Goal: Transaction & Acquisition: Subscribe to service/newsletter

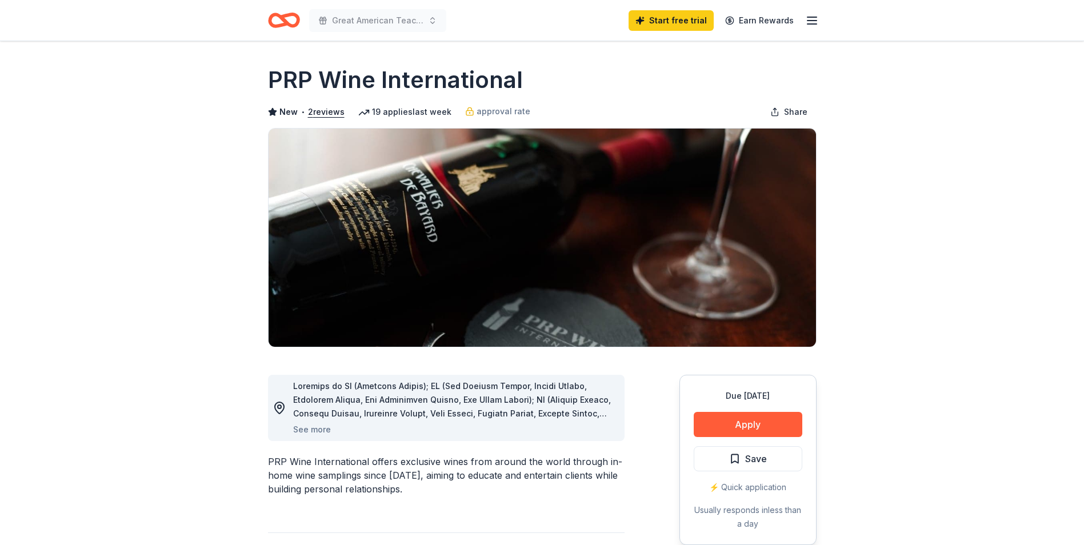
click at [814, 19] on icon "button" at bounding box center [812, 21] width 14 height 14
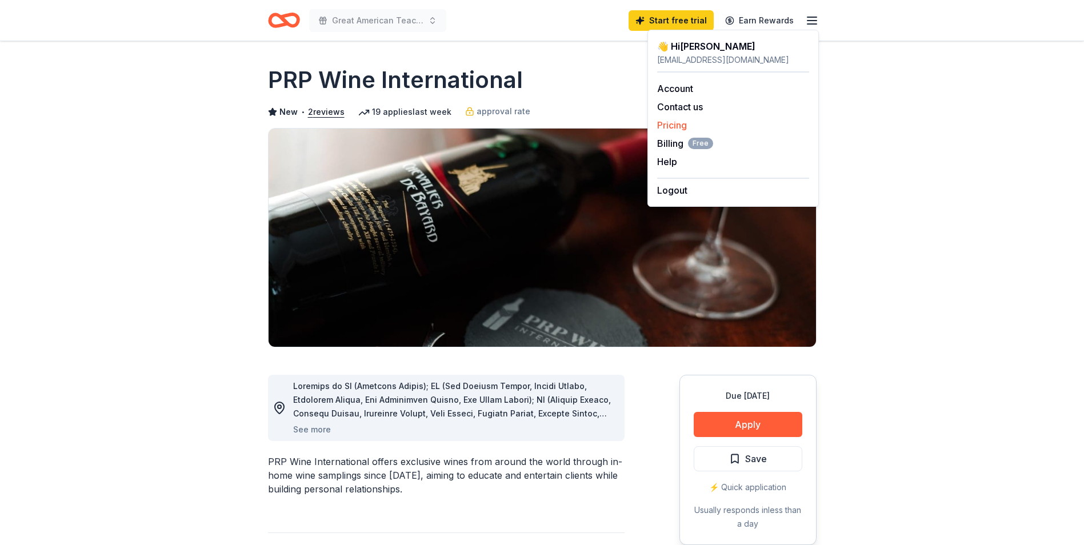
click at [678, 127] on link "Pricing" at bounding box center [672, 124] width 30 height 11
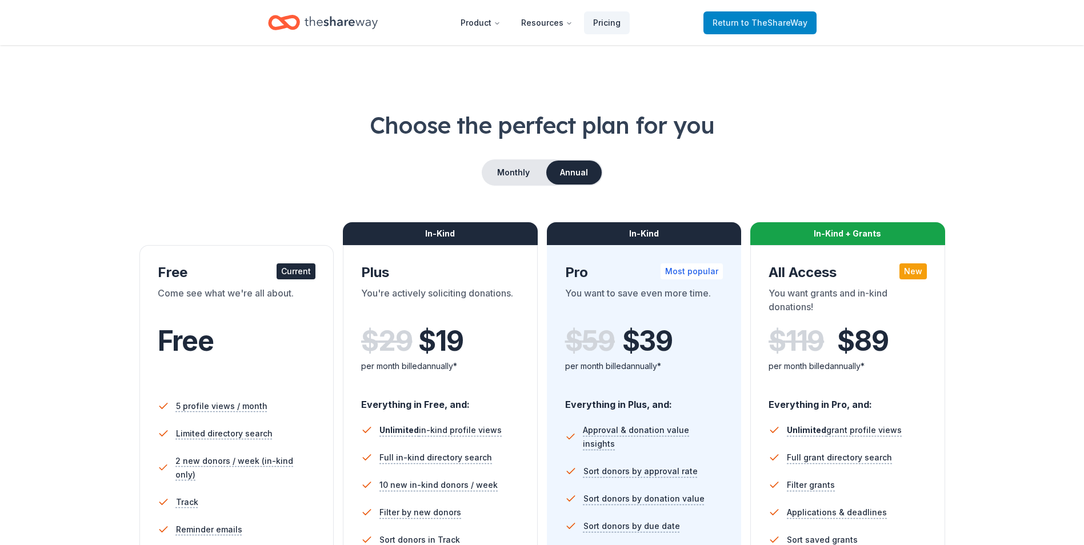
click at [751, 23] on span "to TheShareWay" at bounding box center [774, 23] width 66 height 10
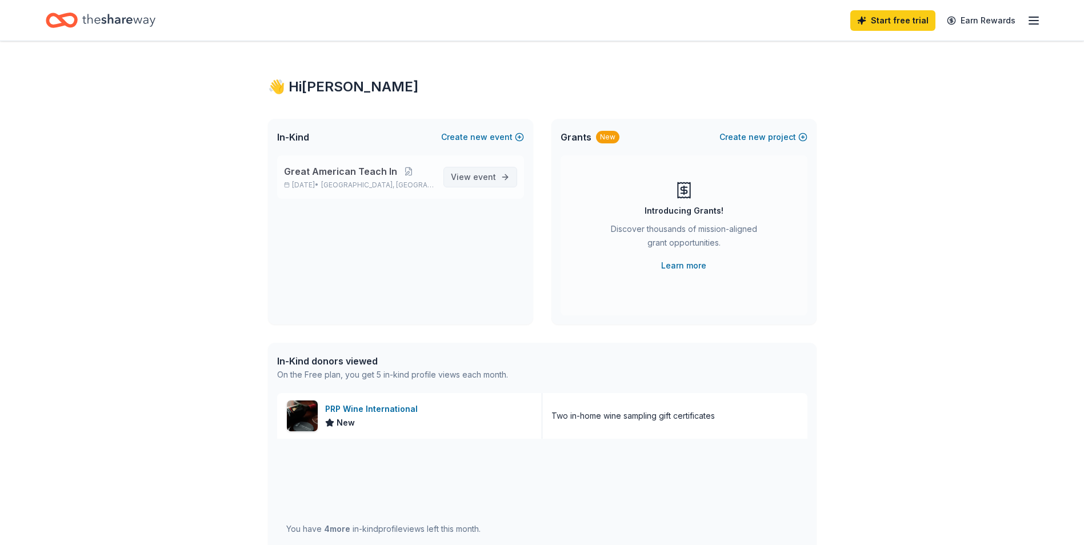
click at [502, 174] on link "View event" at bounding box center [480, 177] width 74 height 21
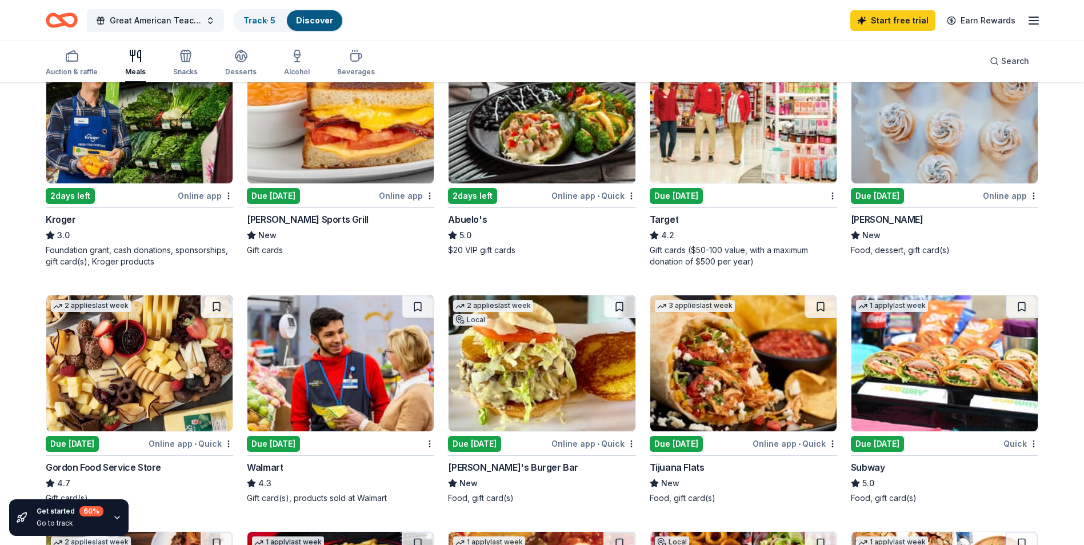
scroll to position [457, 0]
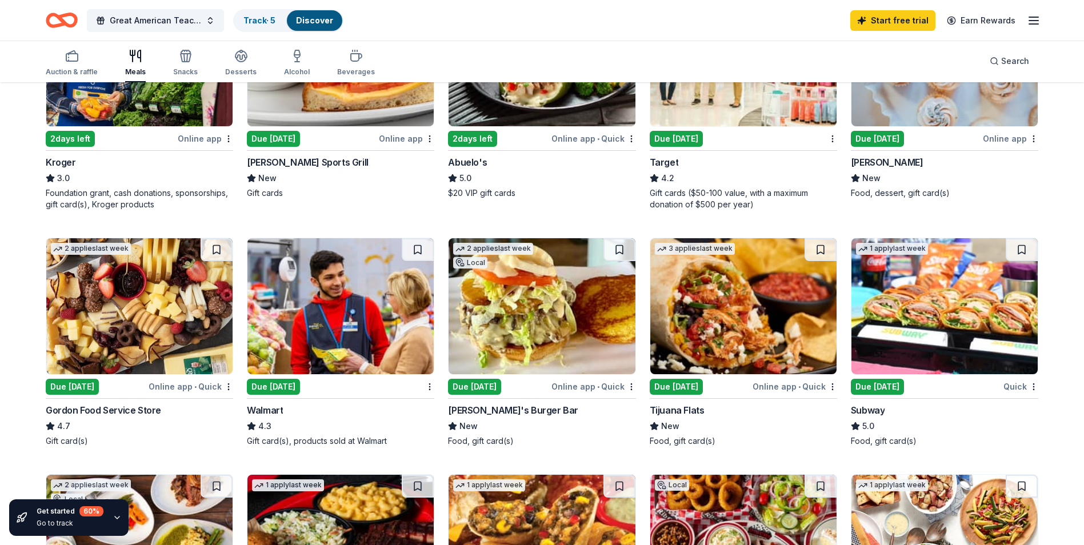
click at [274, 382] on div "Due [DATE]" at bounding box center [273, 387] width 53 height 16
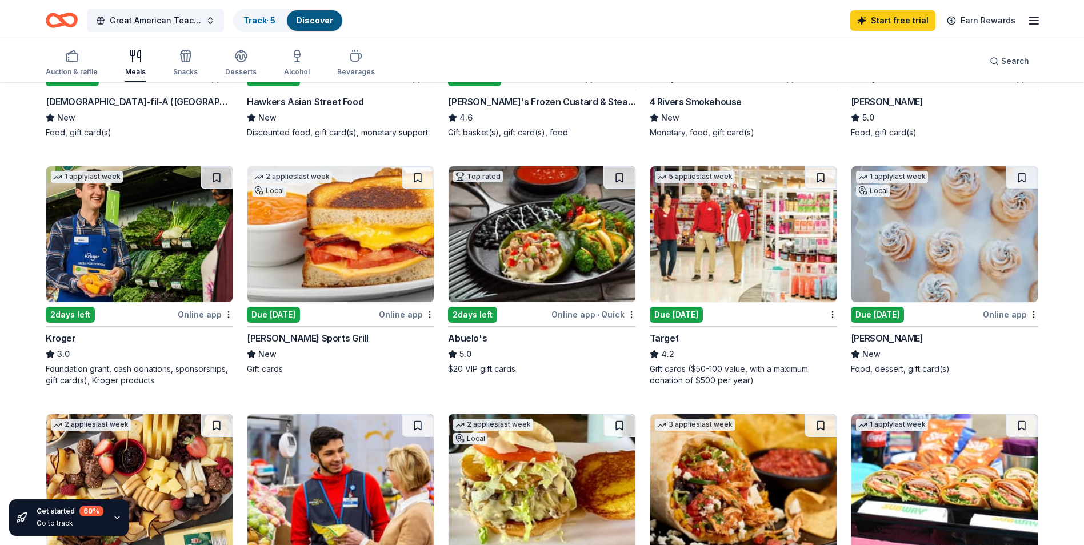
scroll to position [224, 0]
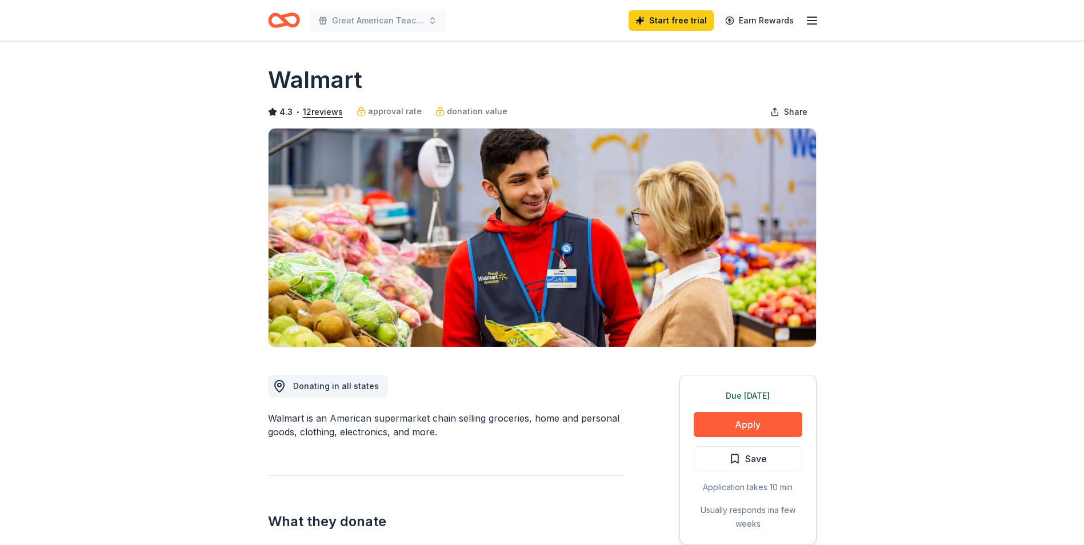
scroll to position [57, 0]
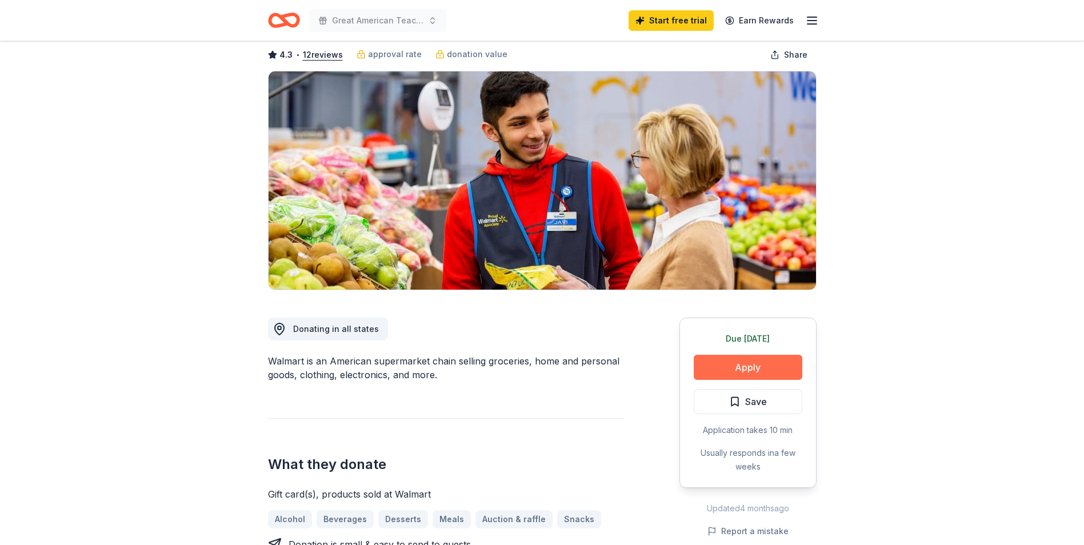
click at [734, 358] on button "Apply" at bounding box center [748, 367] width 109 height 25
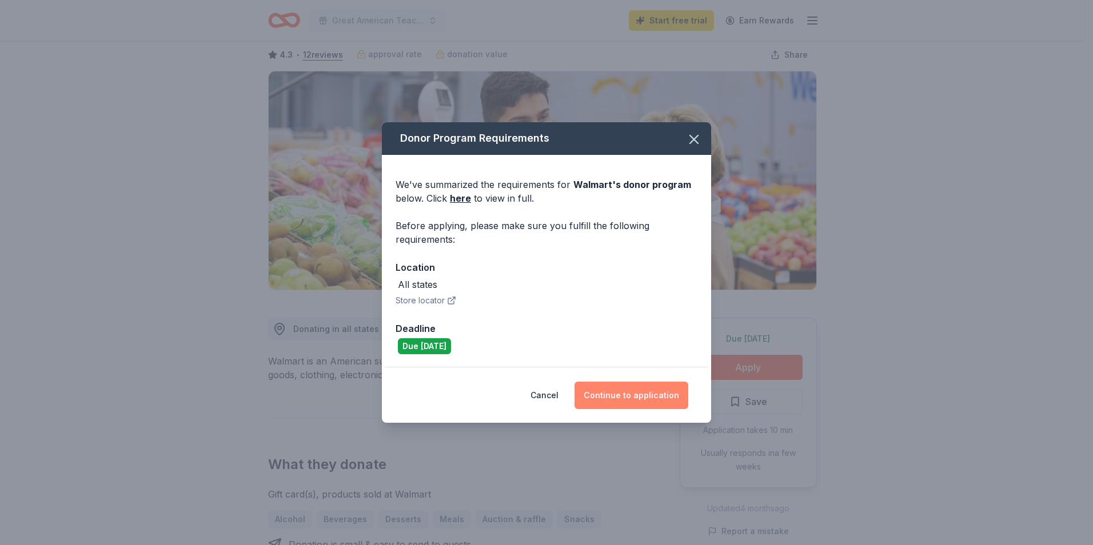
click at [653, 393] on button "Continue to application" at bounding box center [631, 395] width 114 height 27
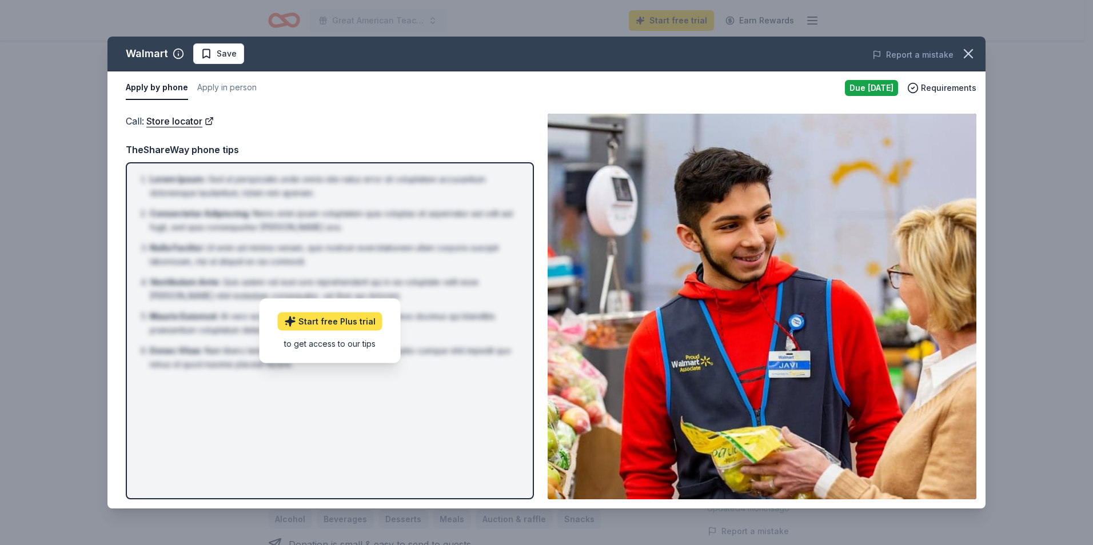
click at [351, 320] on link "Start free Plus trial" at bounding box center [330, 321] width 105 height 18
click at [964, 57] on icon "button" at bounding box center [968, 54] width 16 height 16
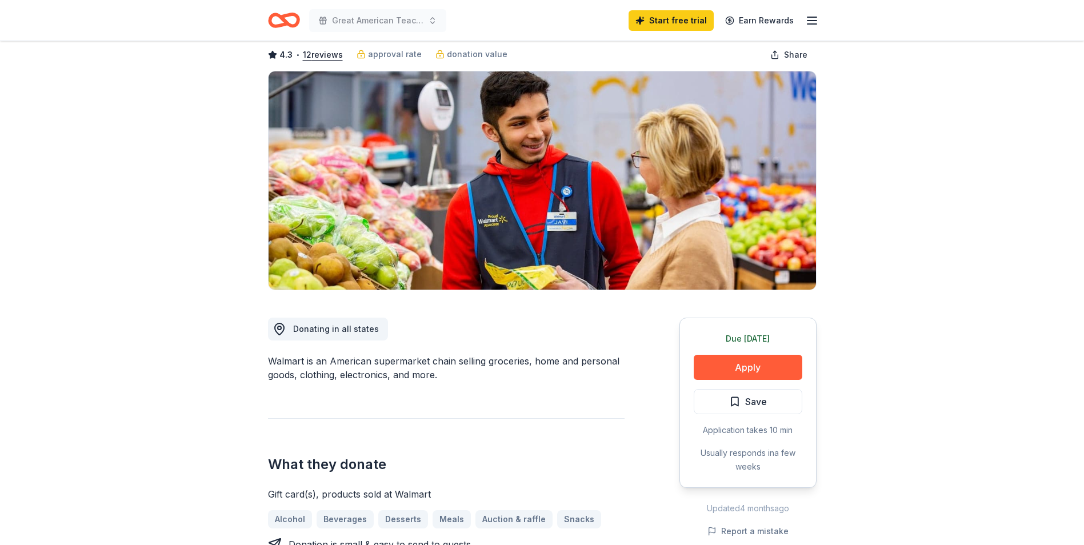
scroll to position [114, 0]
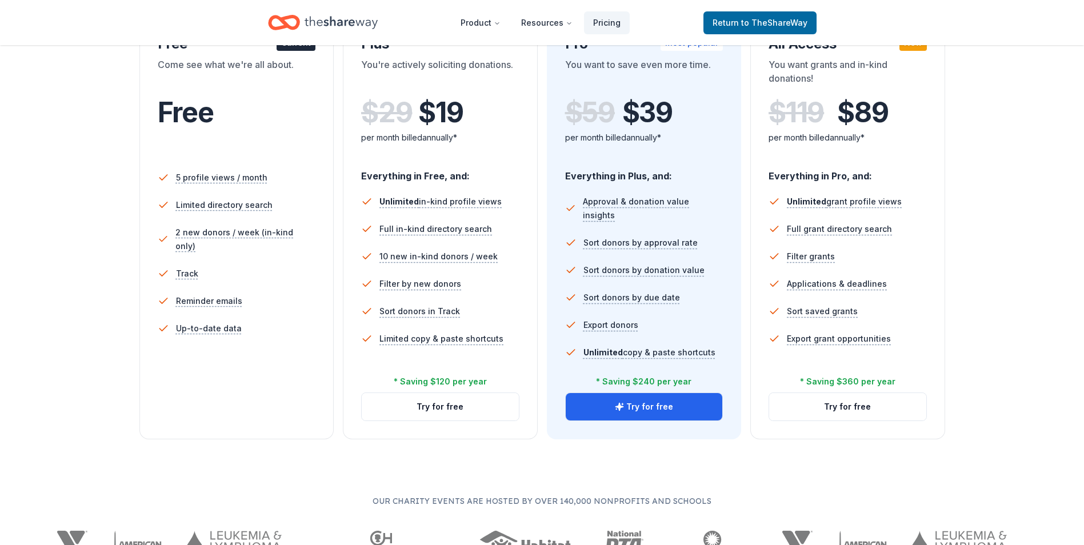
scroll to position [286, 0]
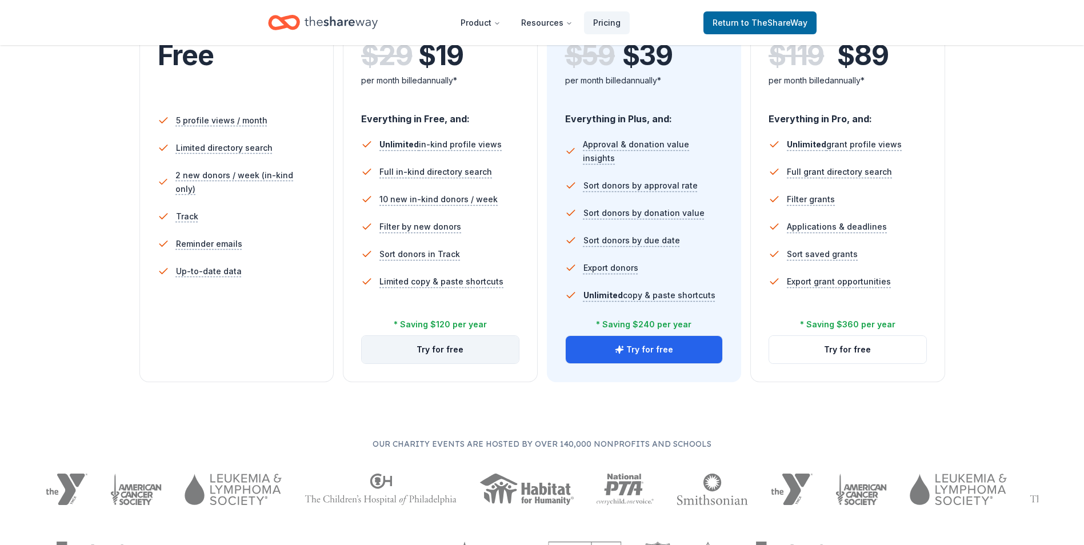
click at [435, 350] on button "Try for free" at bounding box center [440, 349] width 157 height 27
